Goal: Transaction & Acquisition: Purchase product/service

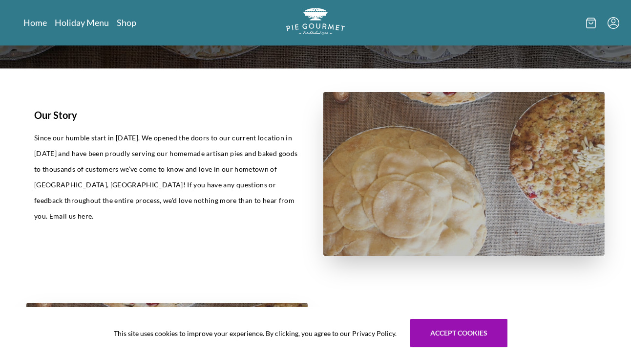
scroll to position [200, 0]
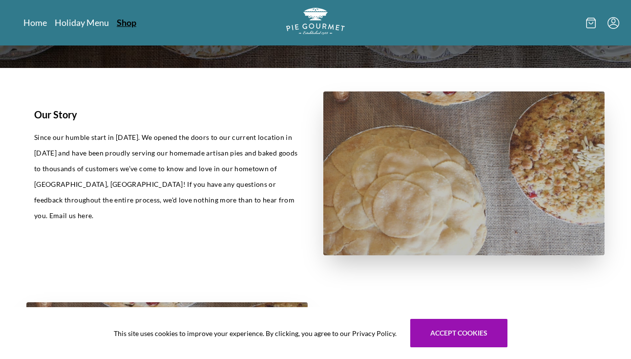
click at [129, 23] on link "Shop" at bounding box center [127, 23] width 20 height 12
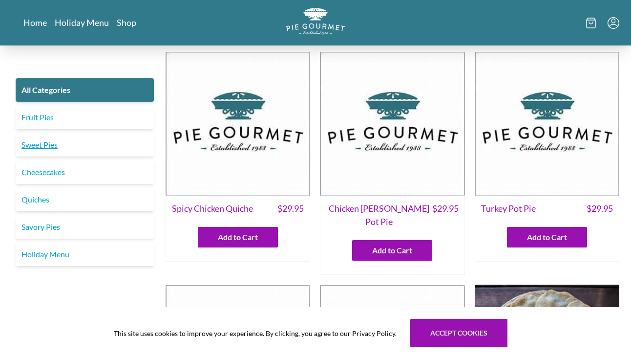
click at [115, 145] on link "Sweet Pies" at bounding box center [85, 144] width 138 height 23
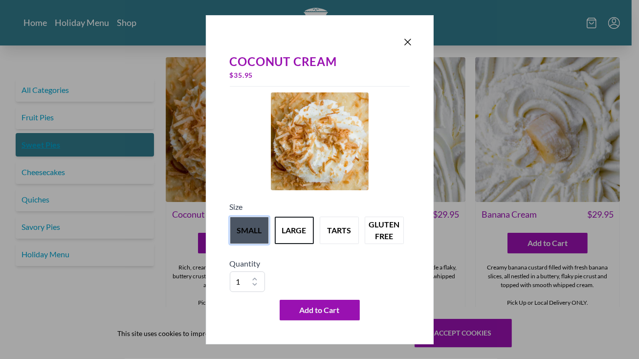
click at [256, 230] on button "small" at bounding box center [249, 229] width 39 height 27
click at [302, 226] on button "large" at bounding box center [294, 229] width 39 height 27
click at [255, 236] on button "small" at bounding box center [249, 229] width 39 height 27
click at [291, 232] on button "large" at bounding box center [294, 229] width 39 height 27
click at [253, 233] on button "small" at bounding box center [249, 229] width 39 height 27
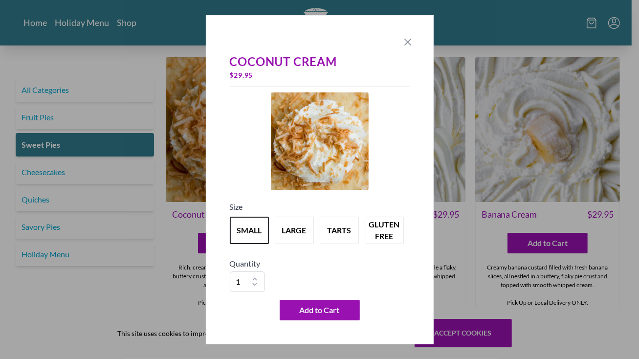
click at [409, 44] on icon "Close panel" at bounding box center [408, 42] width 6 height 6
